Goal: Find specific page/section: Find specific page/section

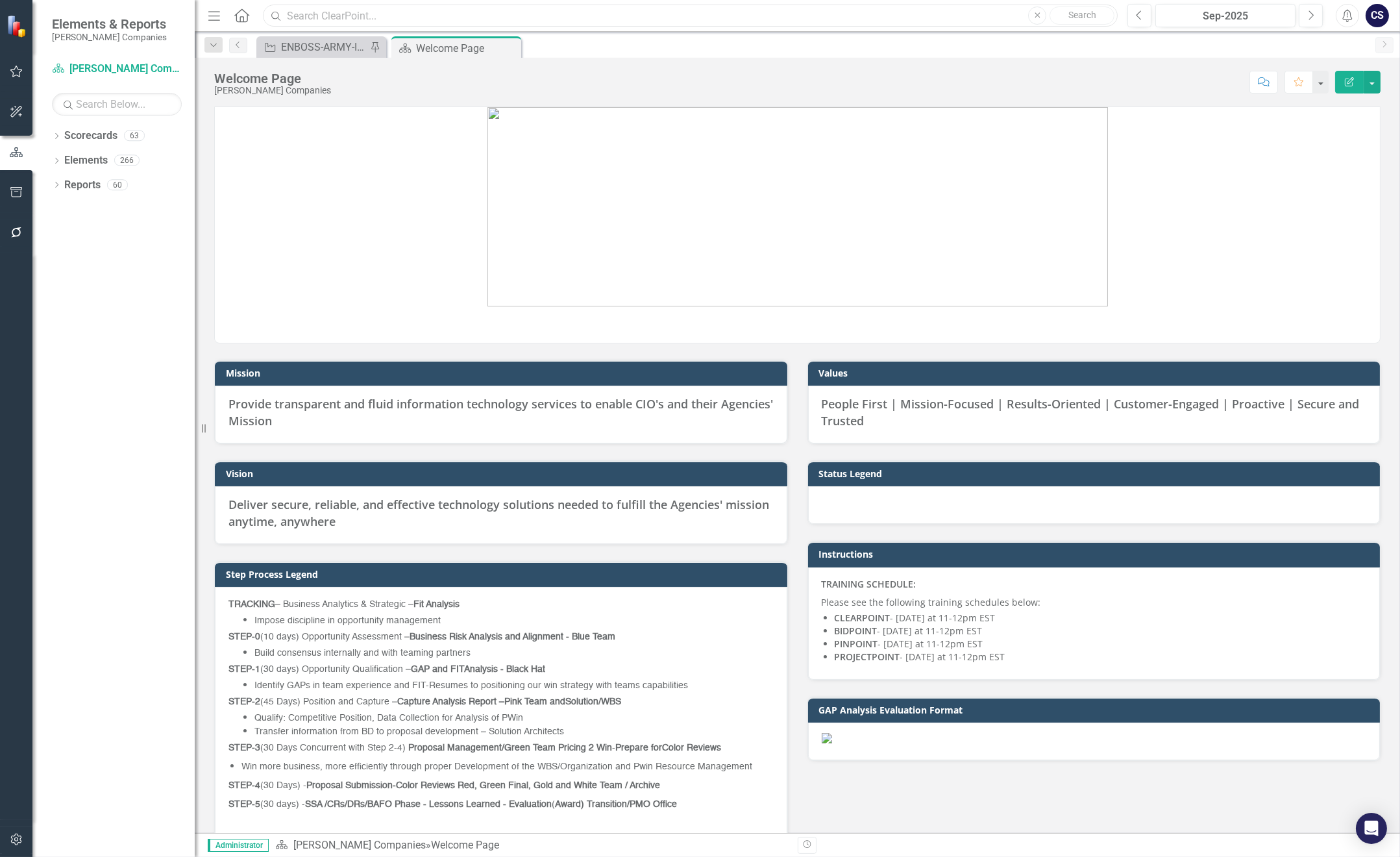
click at [369, 11] on input "text" at bounding box center [690, 16] width 855 height 23
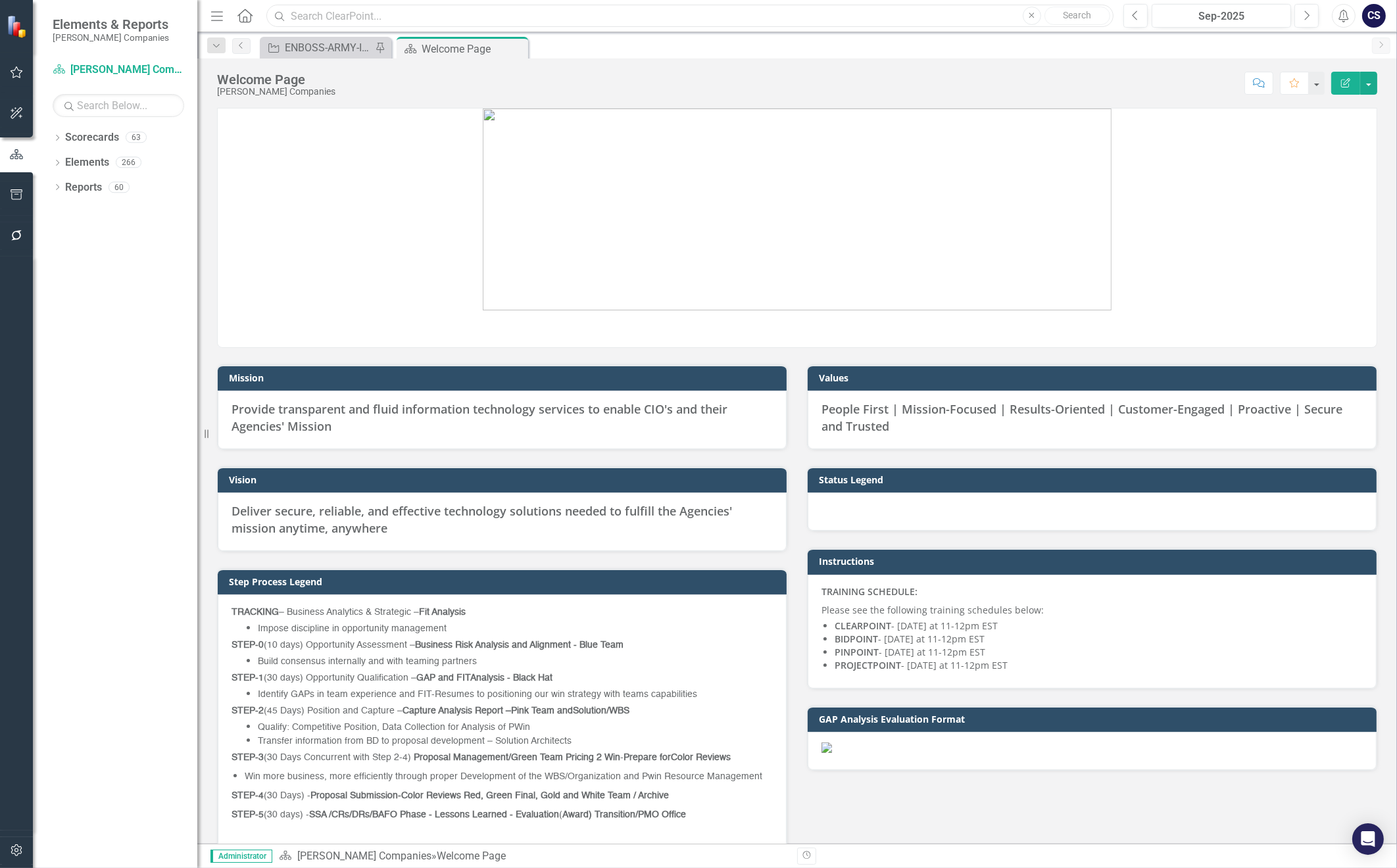
click at [341, 17] on input "text" at bounding box center [689, 17] width 847 height 23
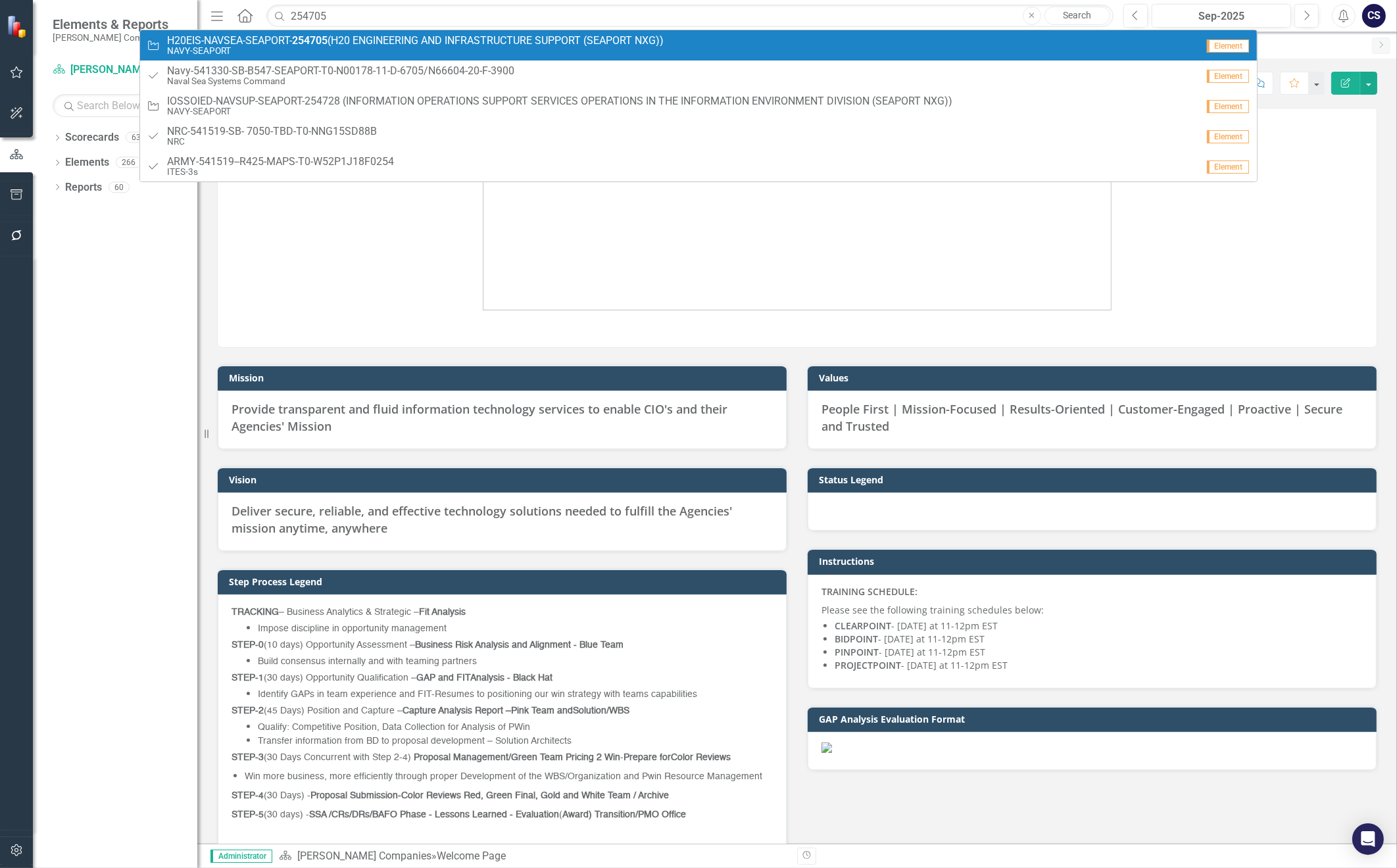
click at [313, 43] on strong "254705" at bounding box center [309, 40] width 36 height 12
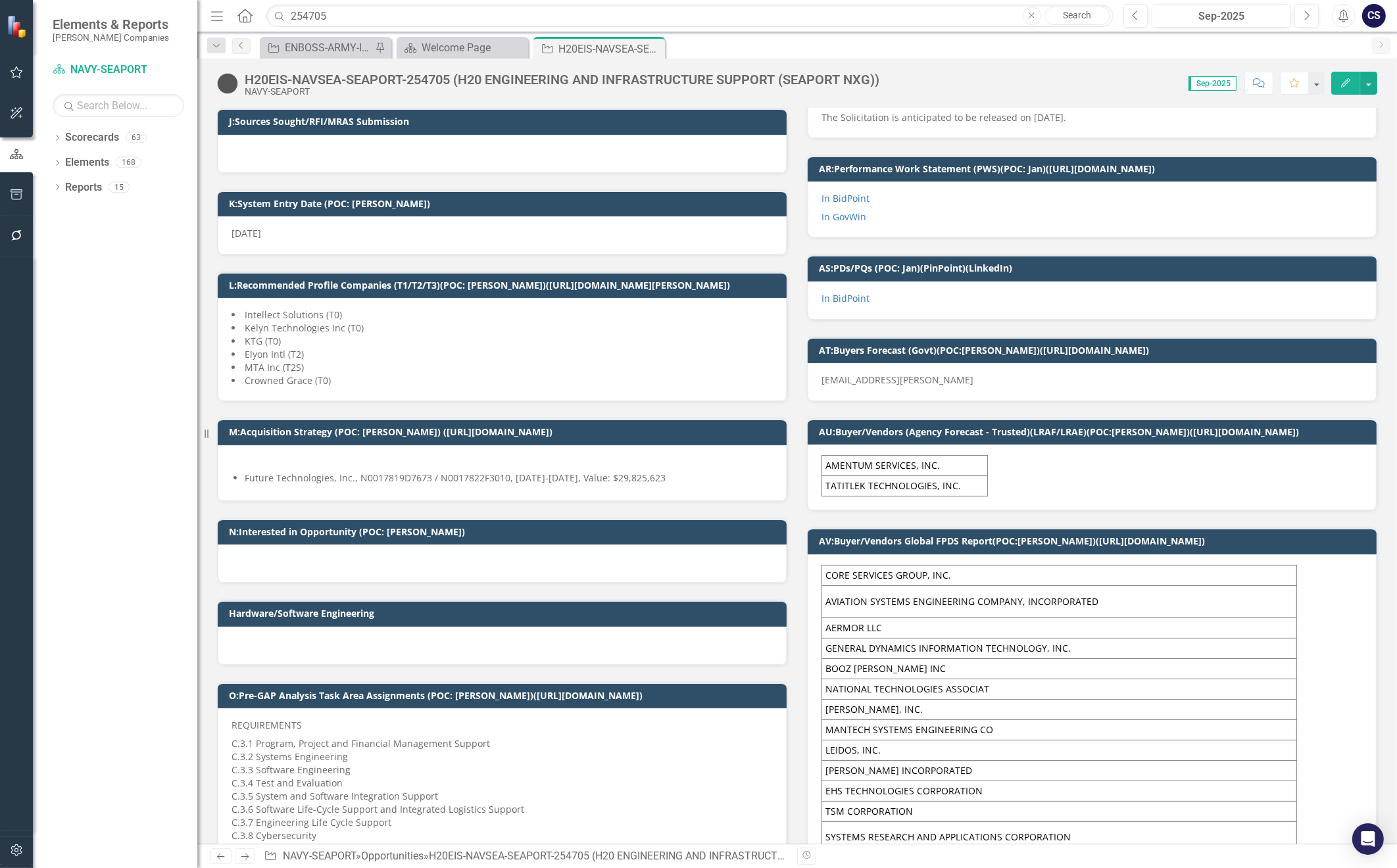
scroll to position [526, 0]
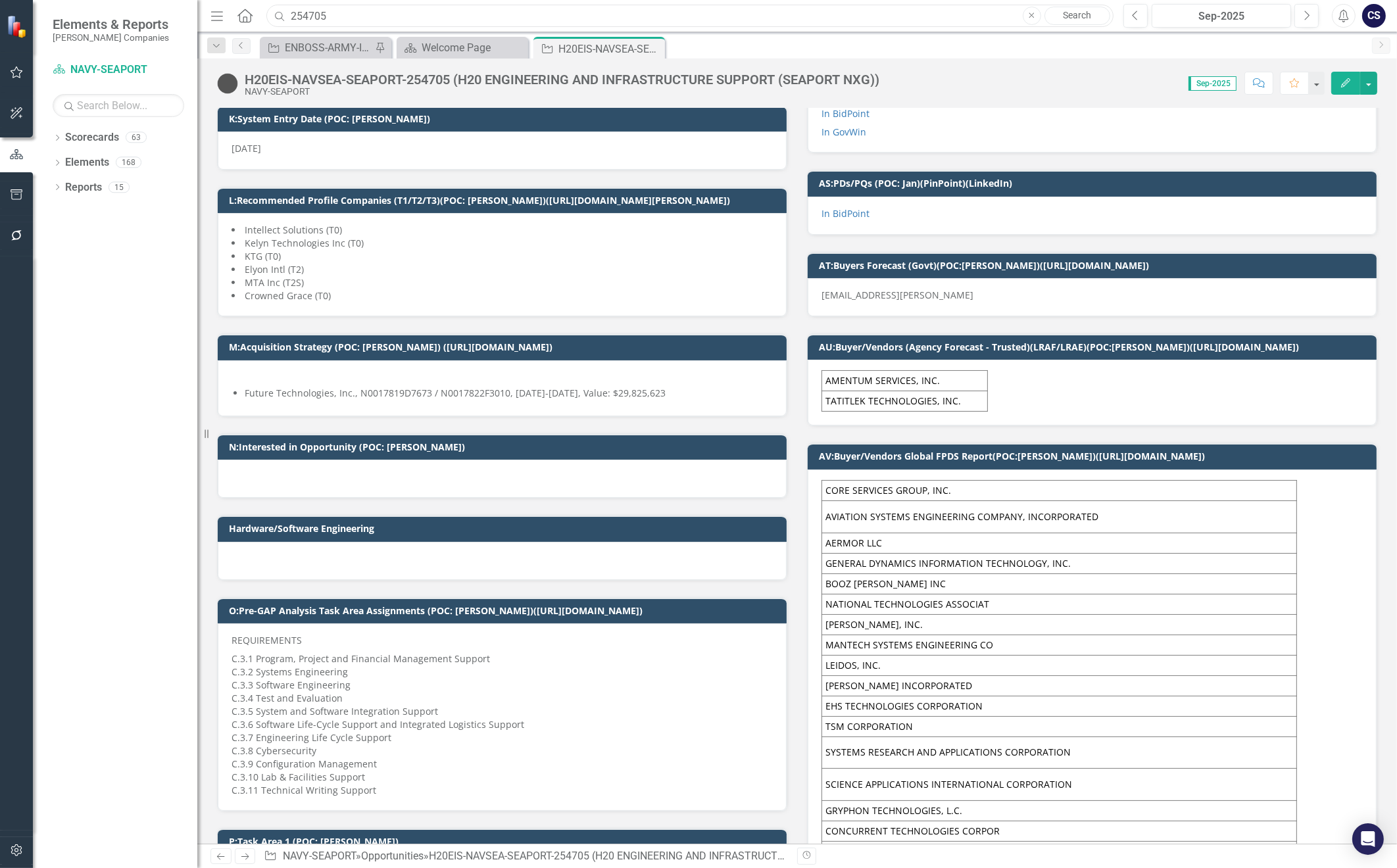
click at [348, 14] on input "254705" at bounding box center [689, 17] width 847 height 23
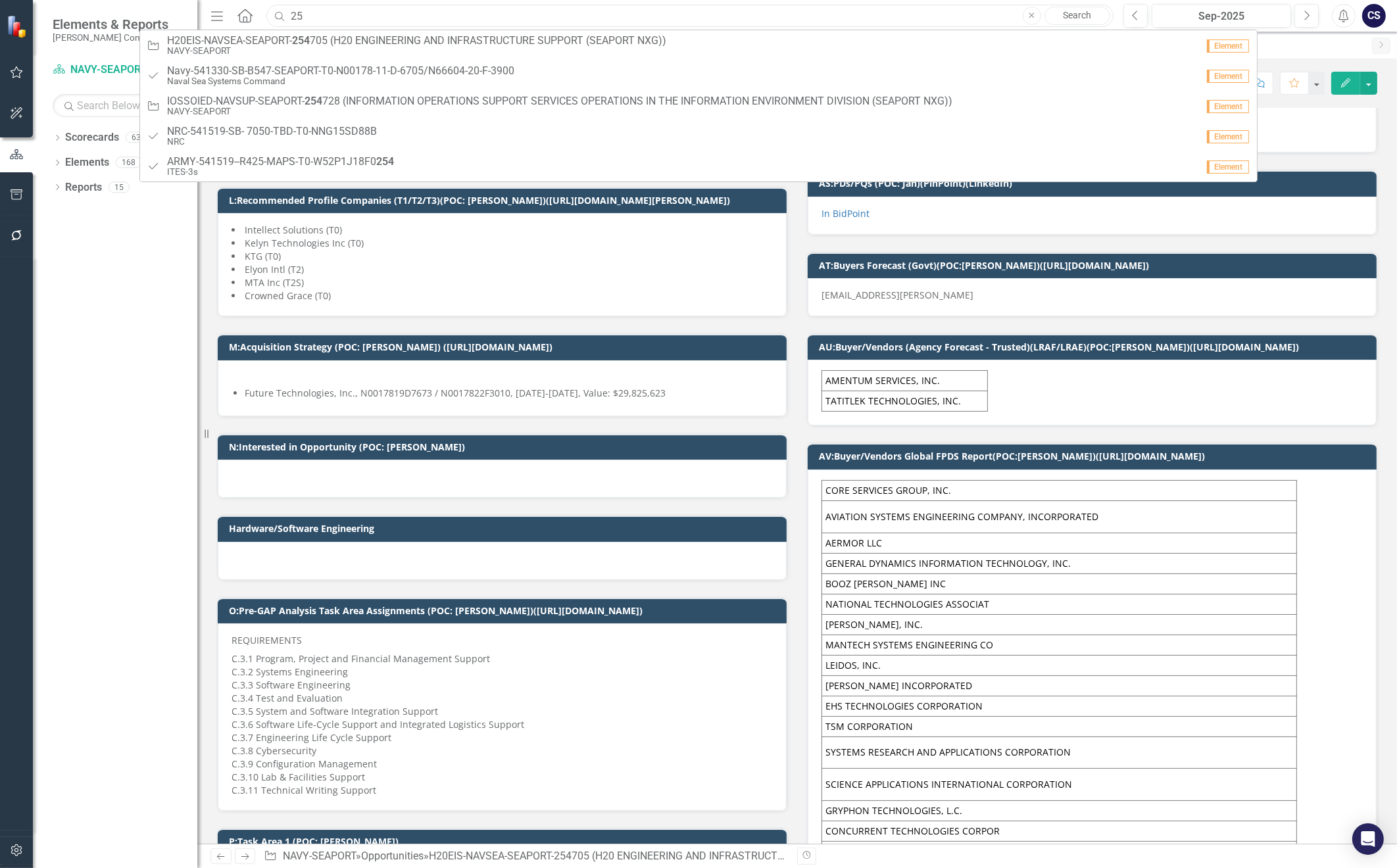
type input "2"
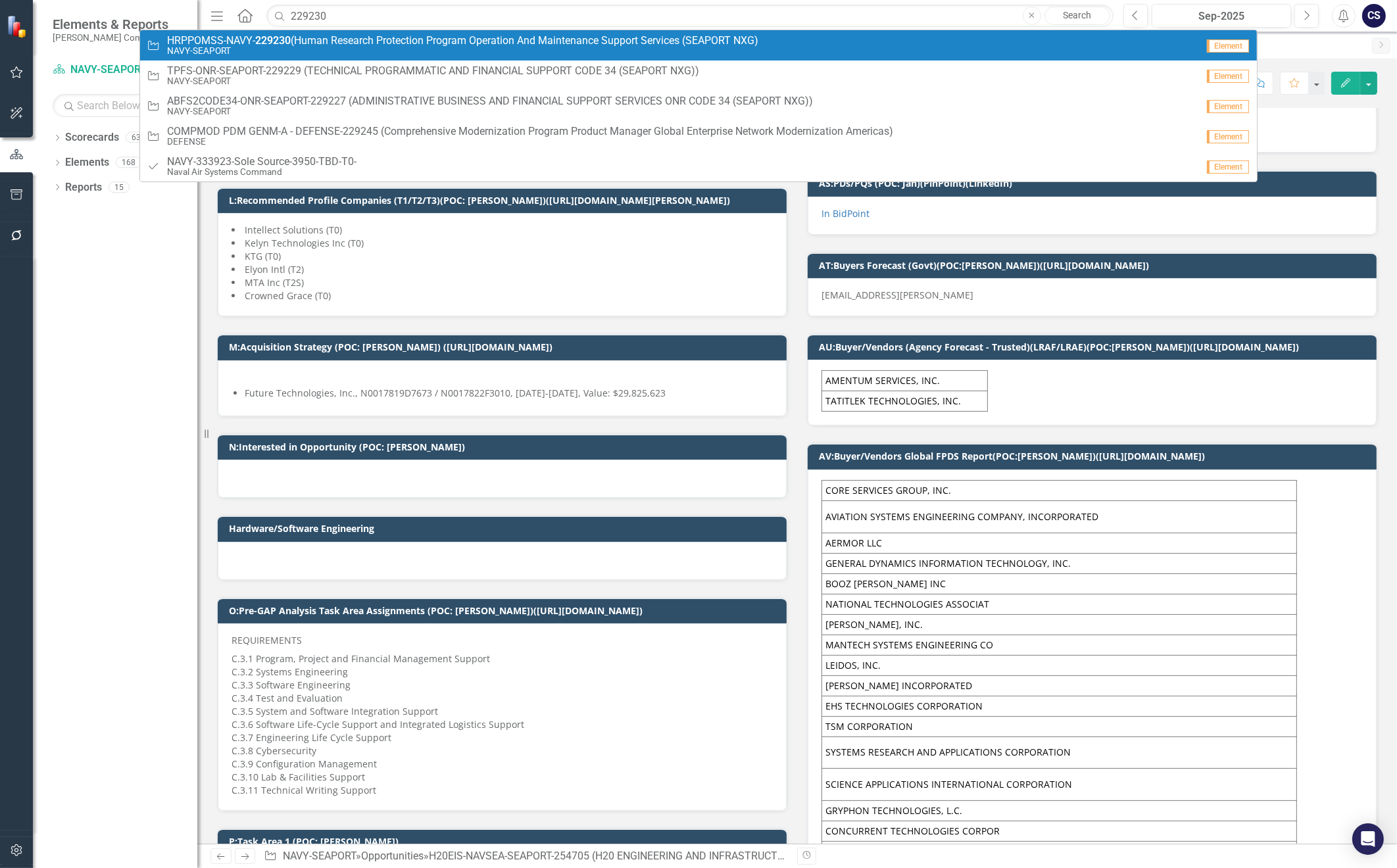
click at [337, 40] on span "HRPPOMSS-NAVY- 229230 (Human Research Protection Program Operation And Maintena…" at bounding box center [462, 41] width 591 height 12
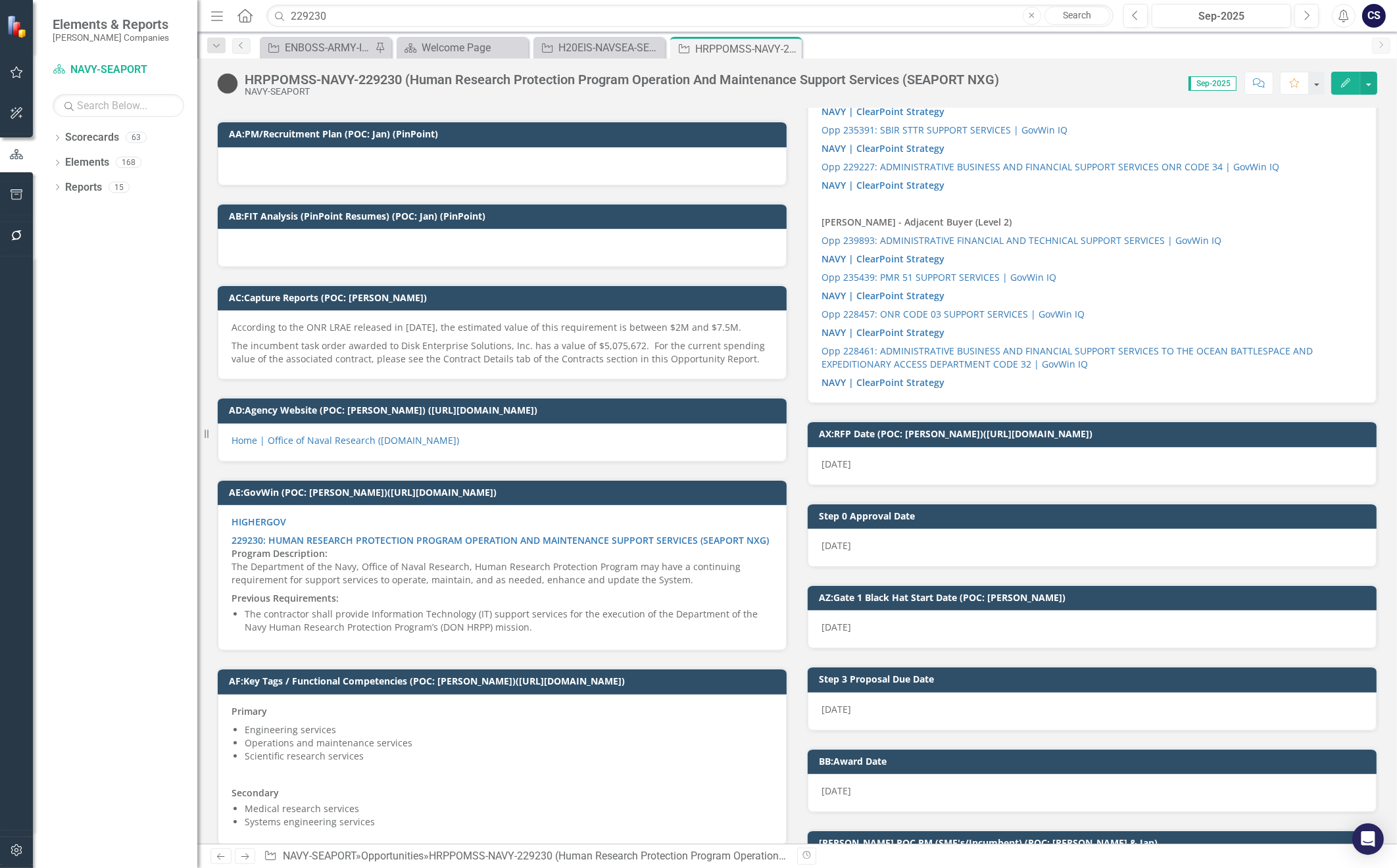
scroll to position [2762, 0]
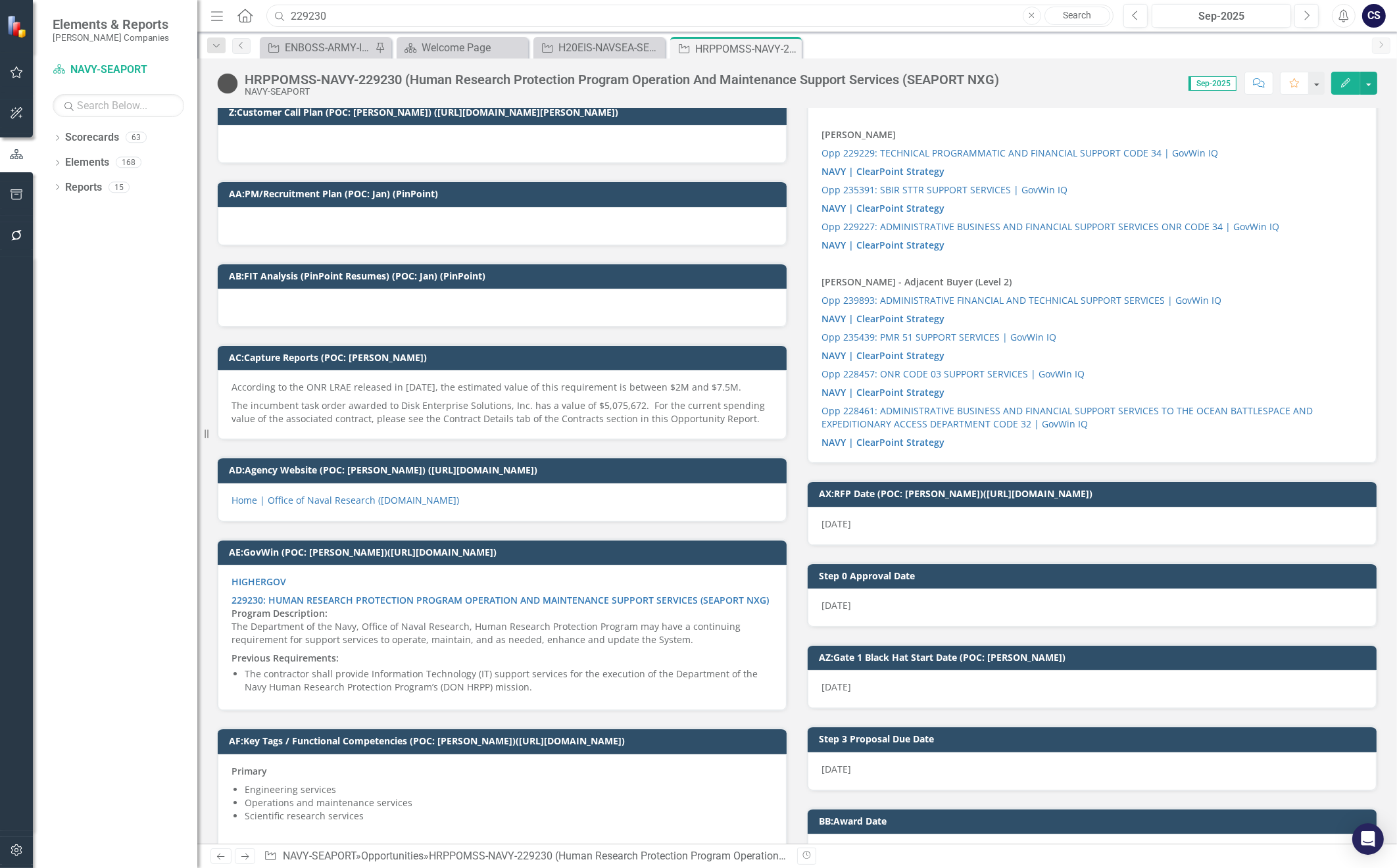
click at [350, 15] on input "229230" at bounding box center [689, 17] width 847 height 23
type input "2"
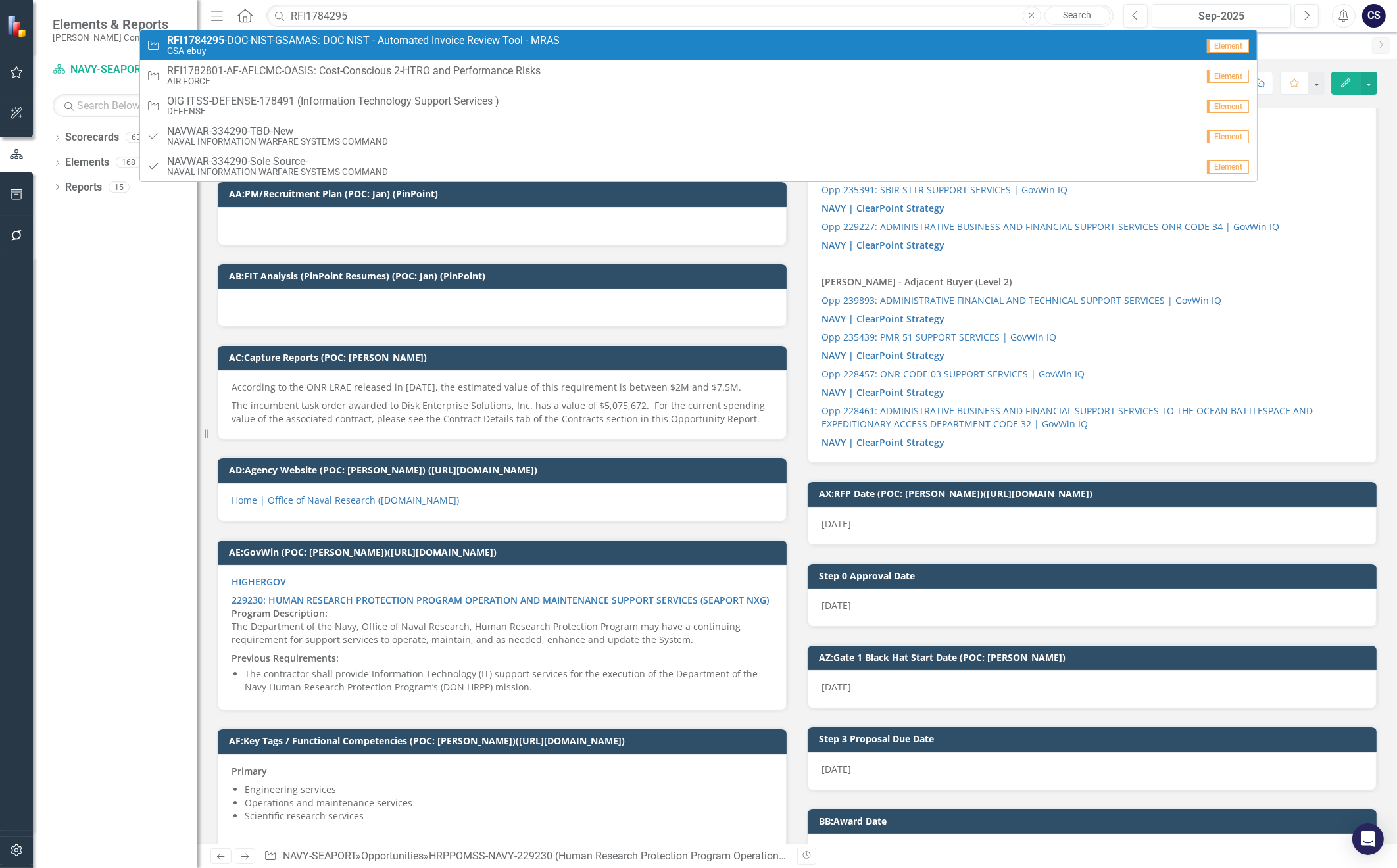
click at [343, 42] on span "RFI1784295 -DOC-NIST-GSAMAS: DOC NIST - Automated Invoice Review Tool - MRAS" at bounding box center [363, 41] width 392 height 12
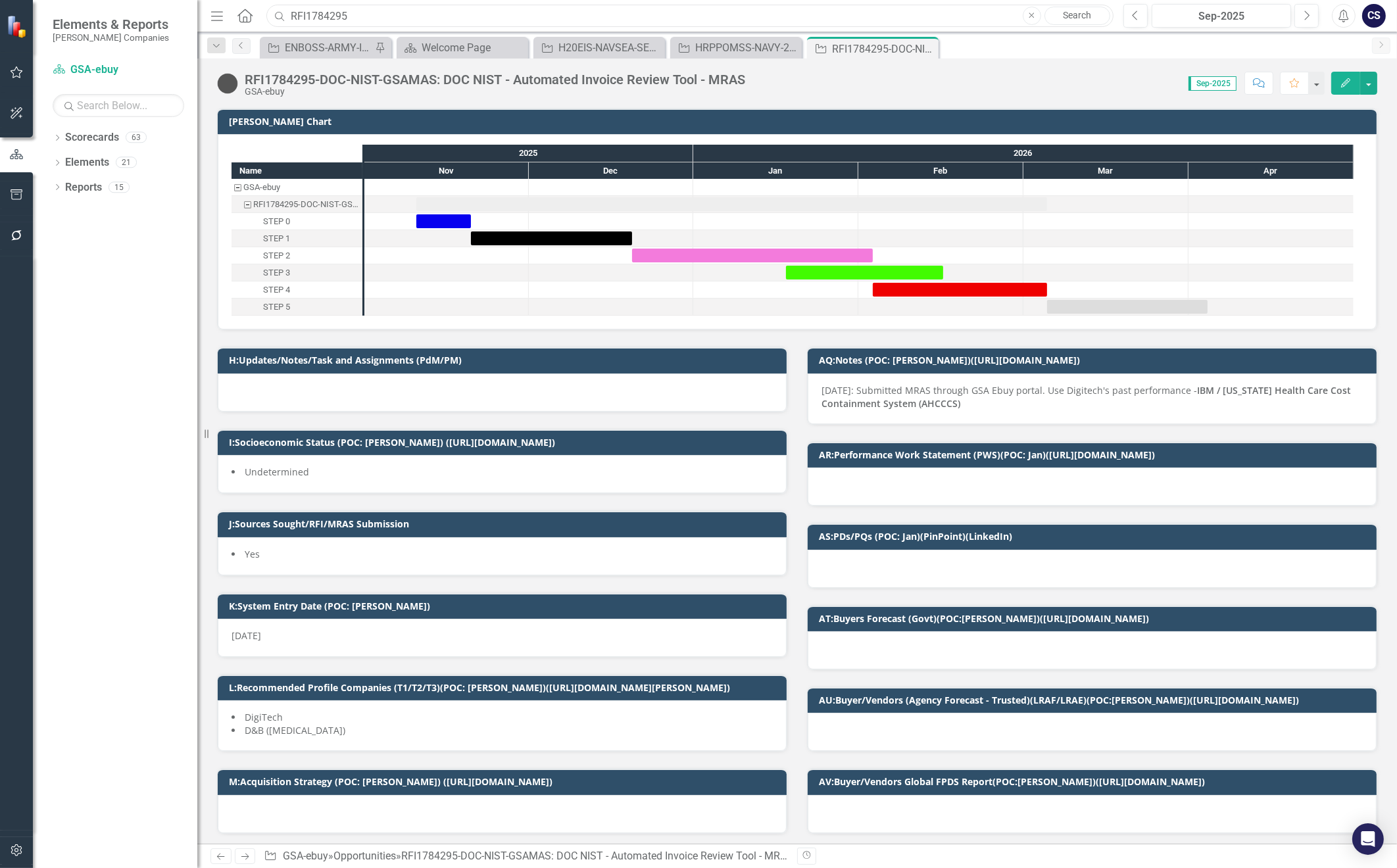
click at [351, 14] on input "RFI1784295" at bounding box center [689, 17] width 847 height 23
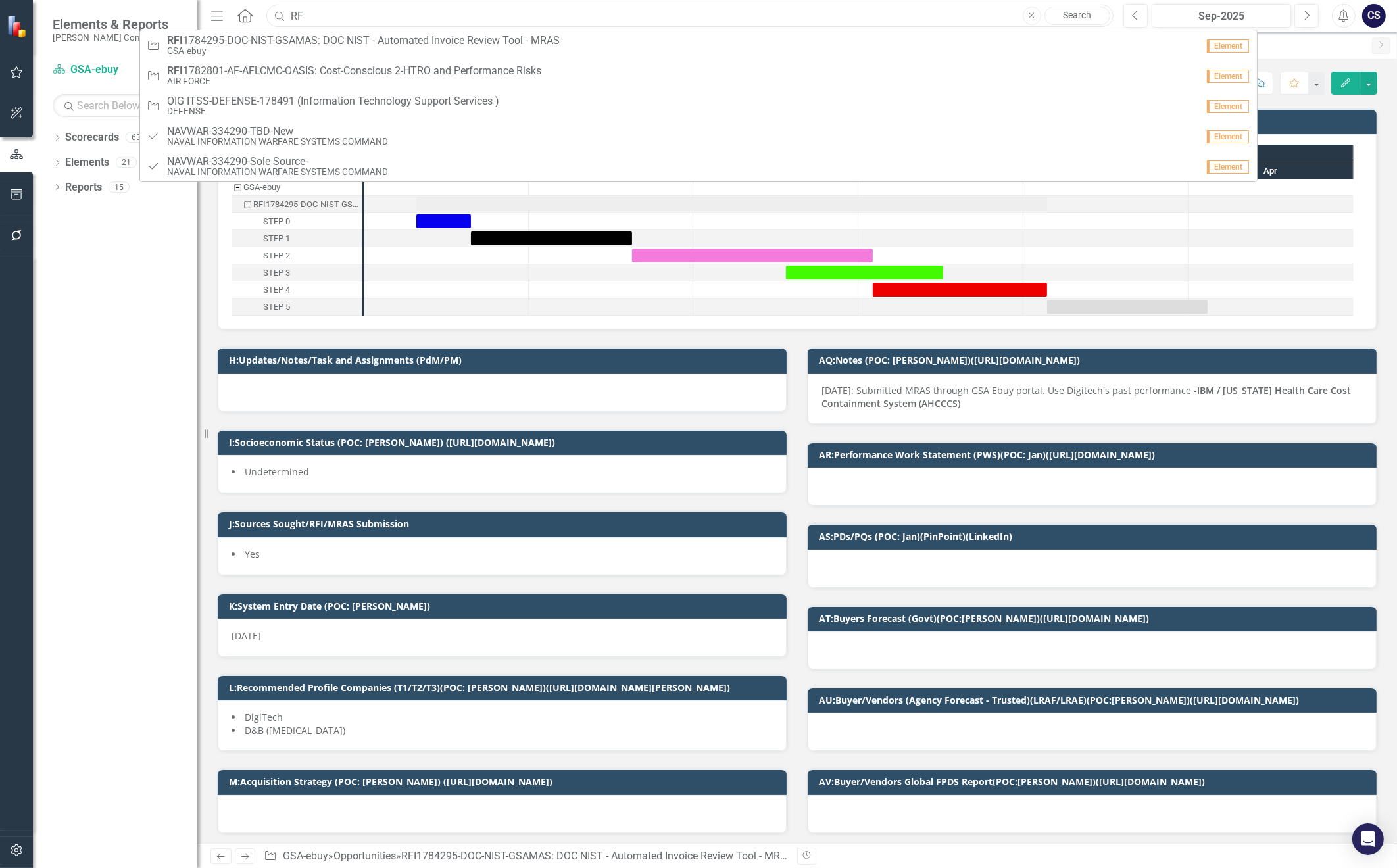
type input "R"
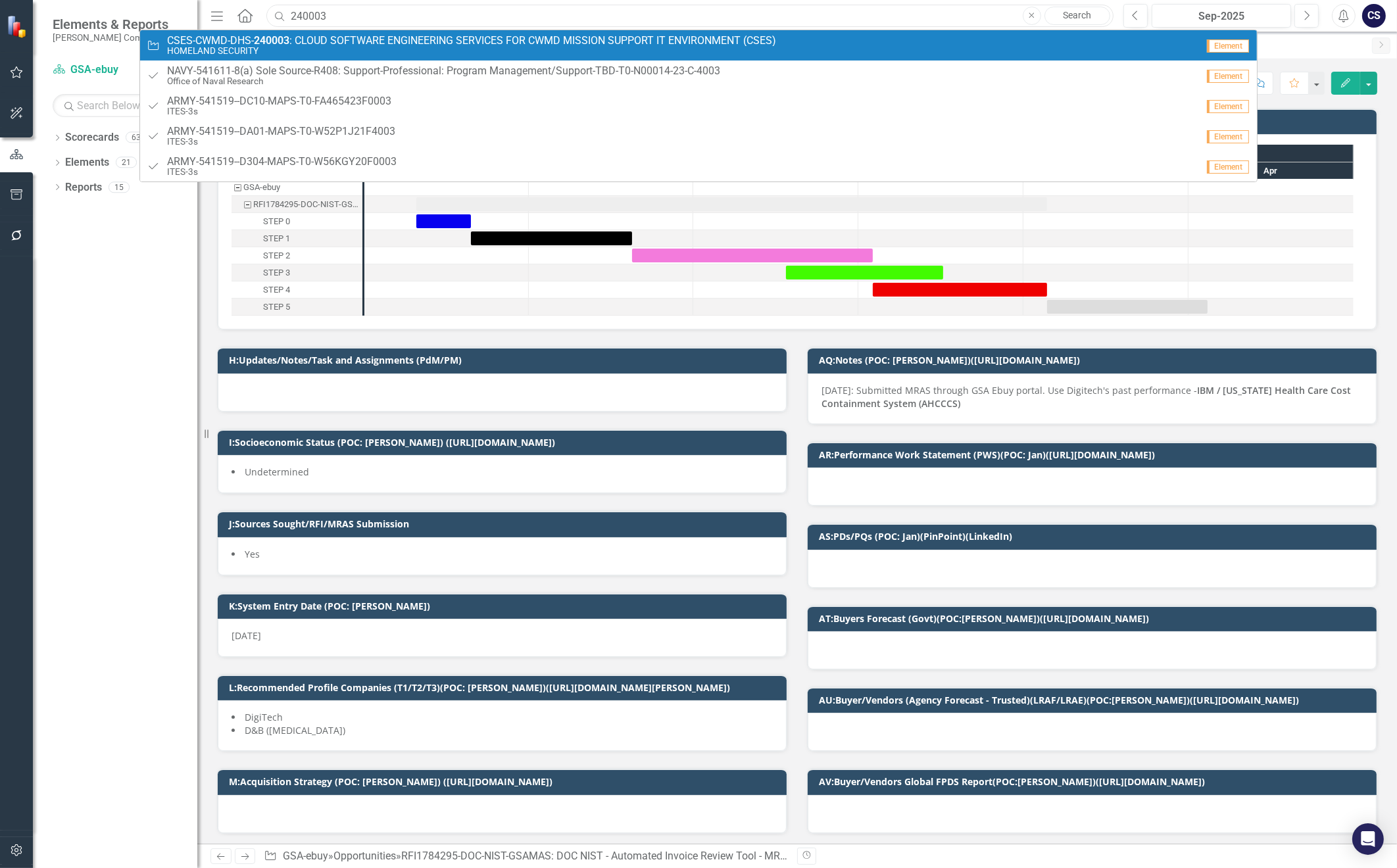
type input "240003"
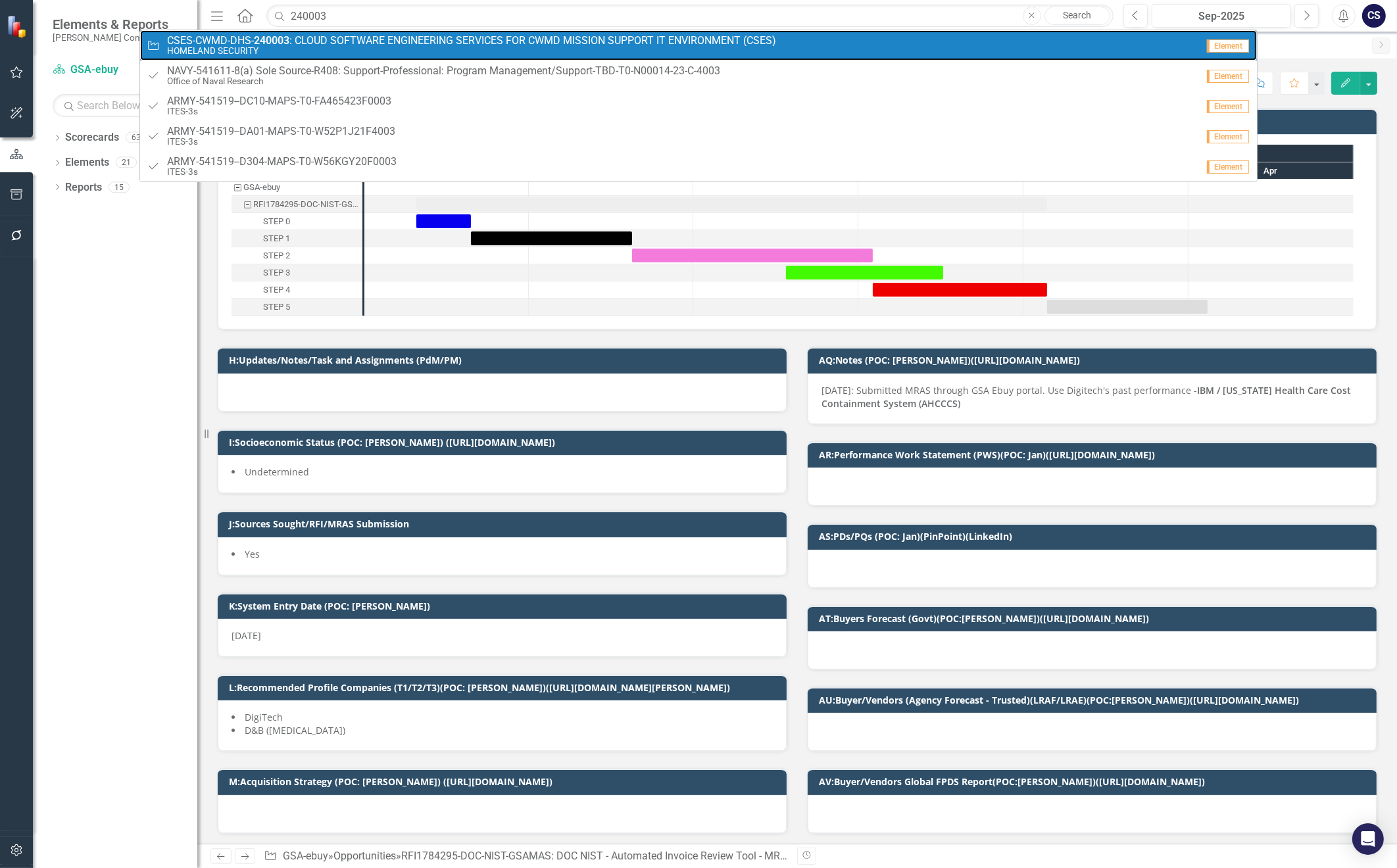
click at [344, 39] on span "CSES-CWMD-DHS- 240003 : CLOUD SOFTWARE ENGINEERING SERVICES FOR CWMD MISSION SU…" at bounding box center [471, 41] width 609 height 12
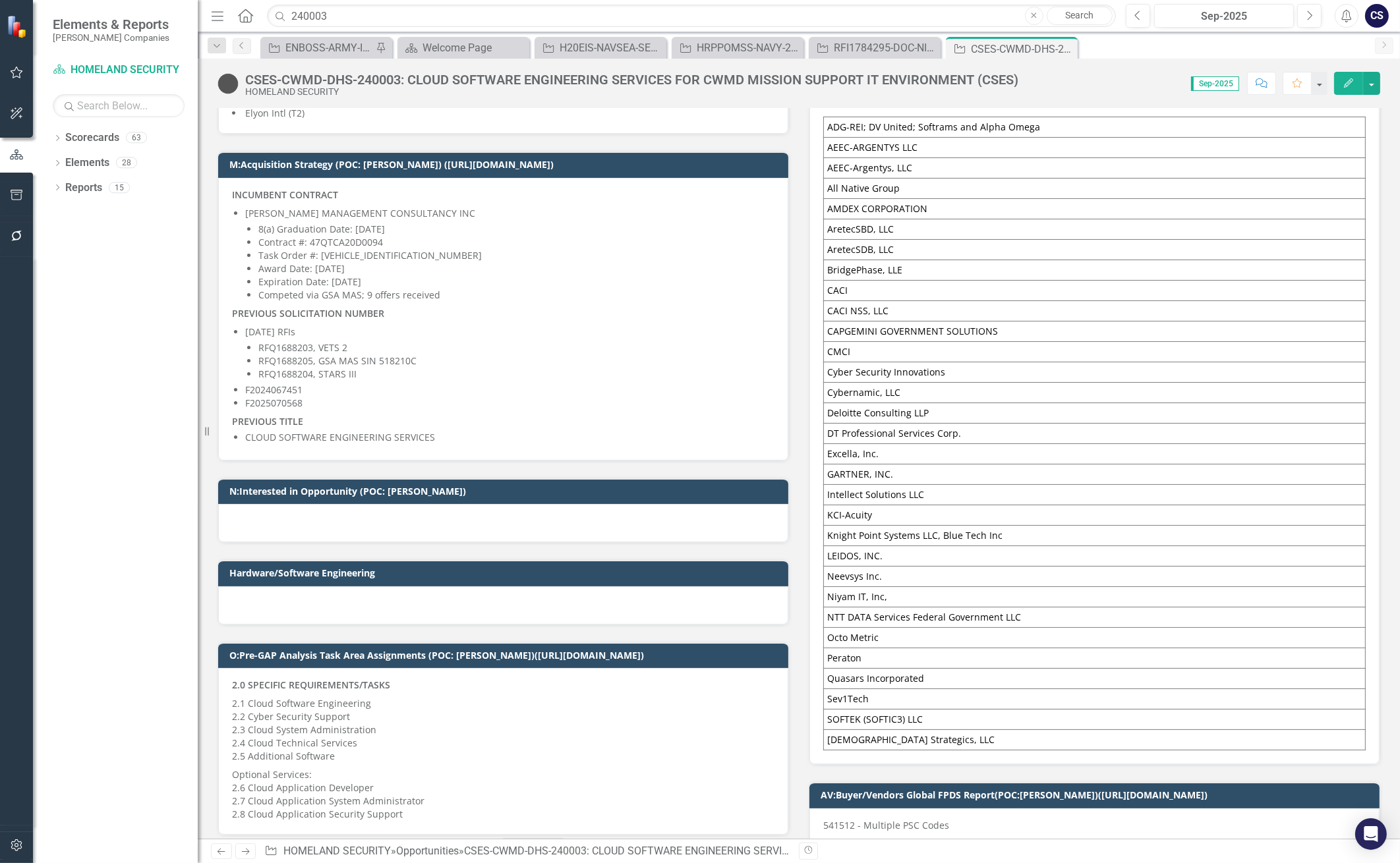
scroll to position [132, 0]
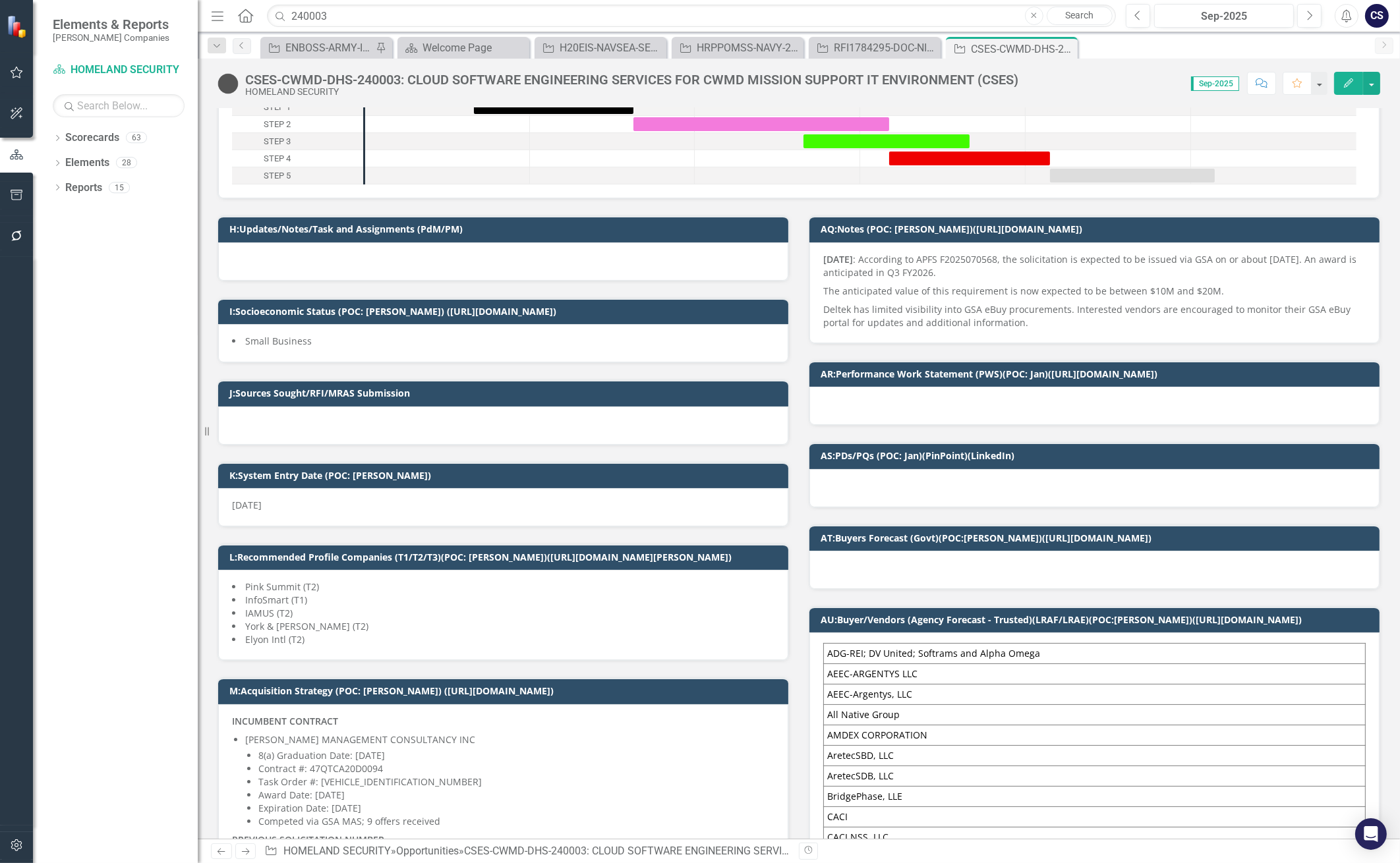
click at [1262, 82] on icon "Comment" at bounding box center [1262, 82] width 12 height 9
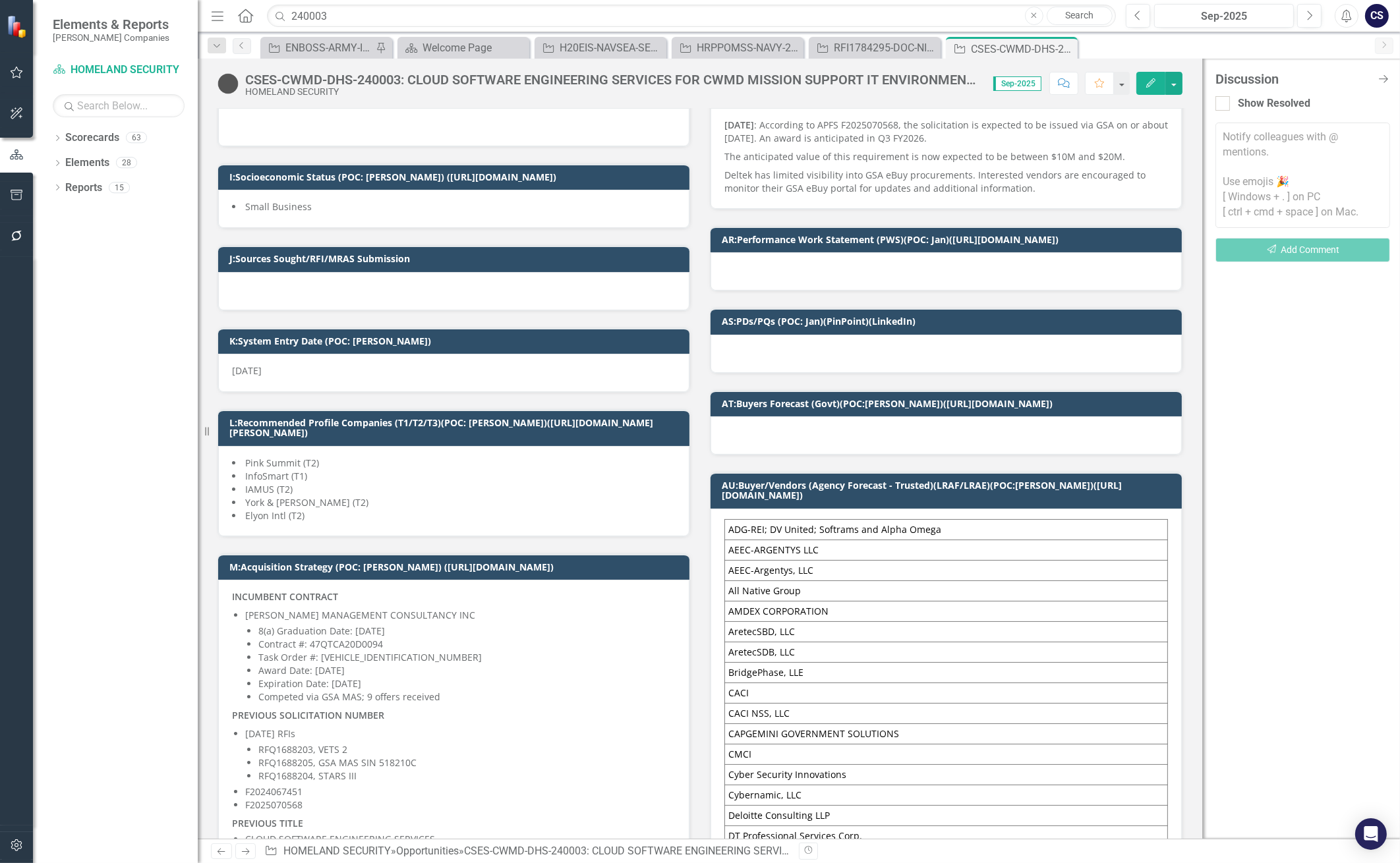
scroll to position [263, 0]
